Goal: Entertainment & Leisure: Consume media (video, audio)

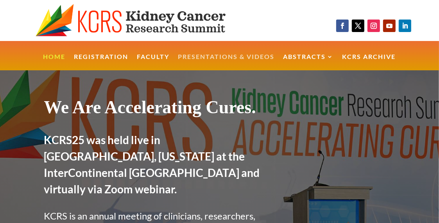
click at [235, 57] on link "Presentations & Videos" at bounding box center [226, 62] width 97 height 17
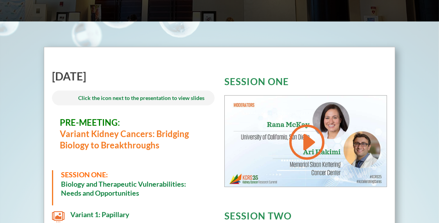
scroll to position [226, 0]
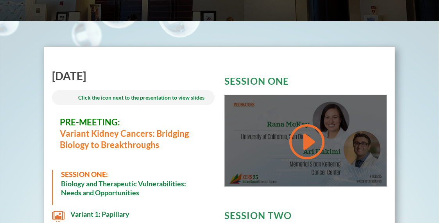
click at [305, 149] on link at bounding box center [306, 142] width 38 height 40
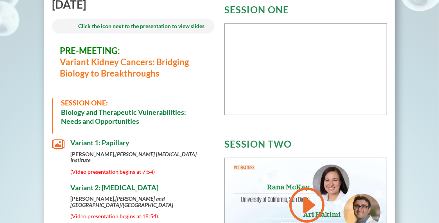
scroll to position [301, 0]
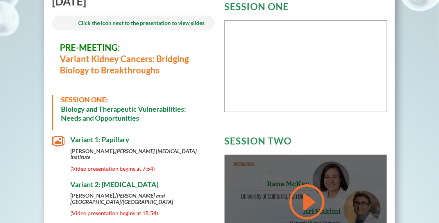
click at [304, 193] on link at bounding box center [306, 202] width 38 height 40
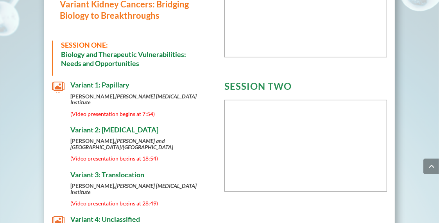
scroll to position [376, 0]
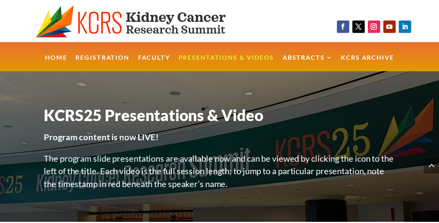
scroll to position [376, 0]
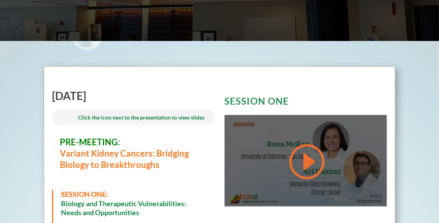
scroll to position [227, 0]
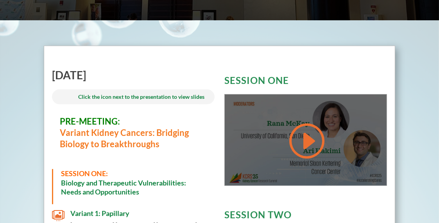
click at [311, 136] on link at bounding box center [306, 141] width 38 height 40
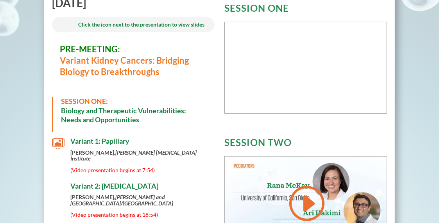
scroll to position [302, 0]
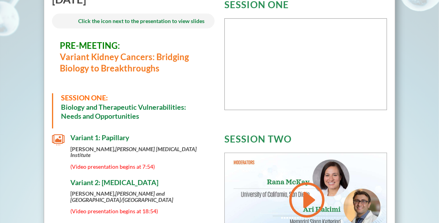
click at [106, 164] on span "(Video presentation begins at 7:54)" at bounding box center [112, 167] width 85 height 7
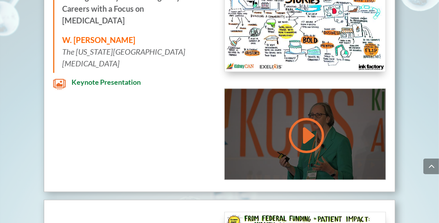
scroll to position [923, 0]
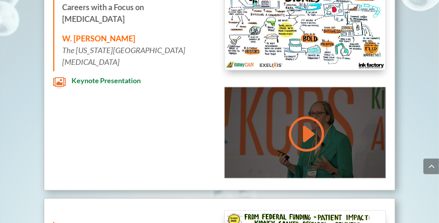
click at [314, 124] on link at bounding box center [306, 134] width 38 height 40
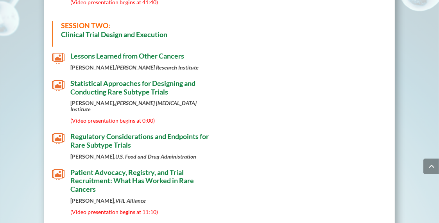
scroll to position [567, 0]
